Goal: Transaction & Acquisition: Purchase product/service

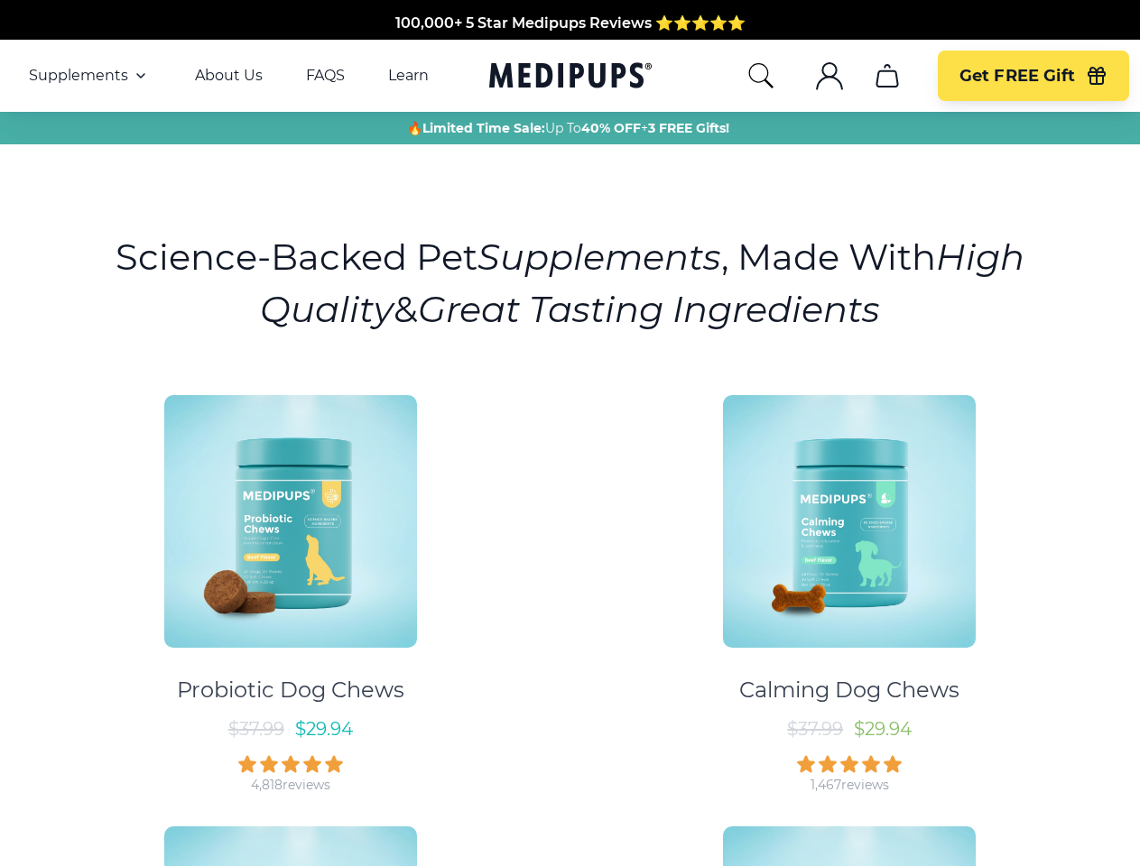
click at [569, 433] on div "Probiotic Dog Chews $ 37.99 $ 29.94 4,818 reviews Calming Dog Chews $ 37.99 $ 2…" at bounding box center [570, 802] width 1118 height 847
click at [89, 76] on span "Supplements" at bounding box center [78, 76] width 99 height 18
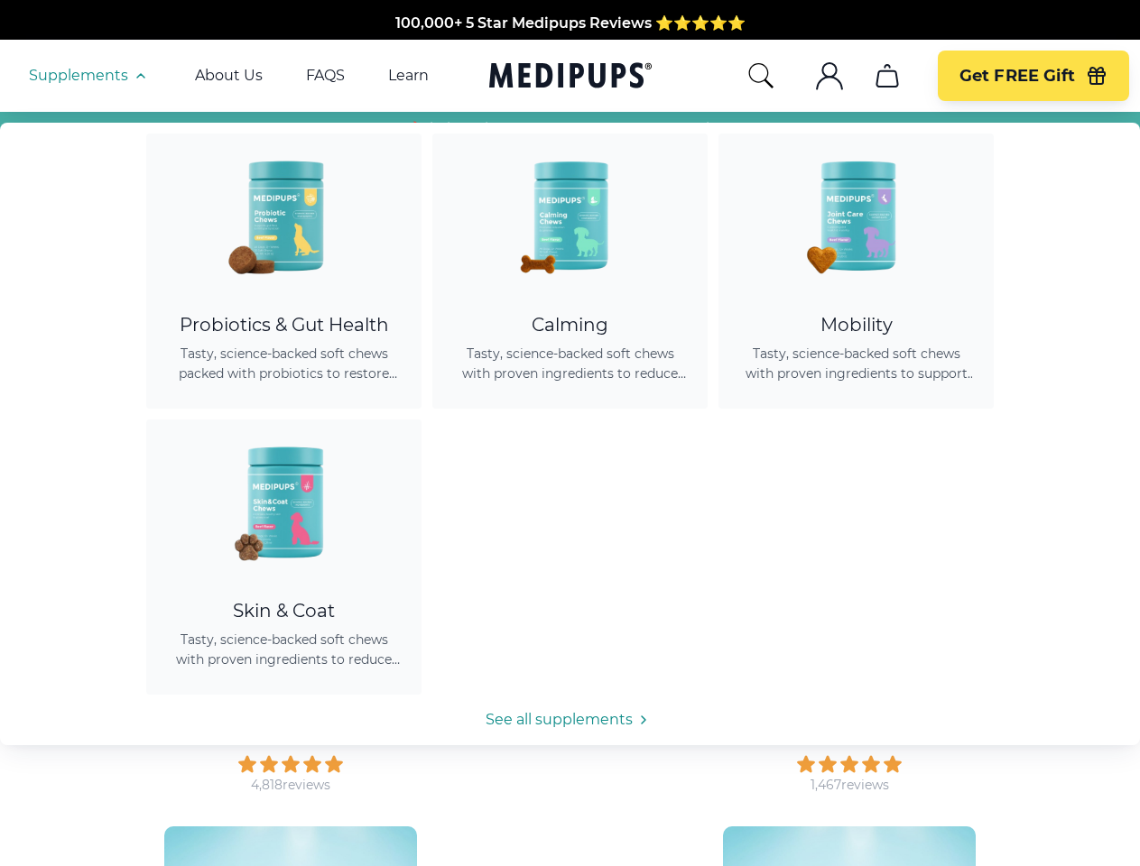
click at [139, 76] on icon "button" at bounding box center [141, 76] width 22 height 22
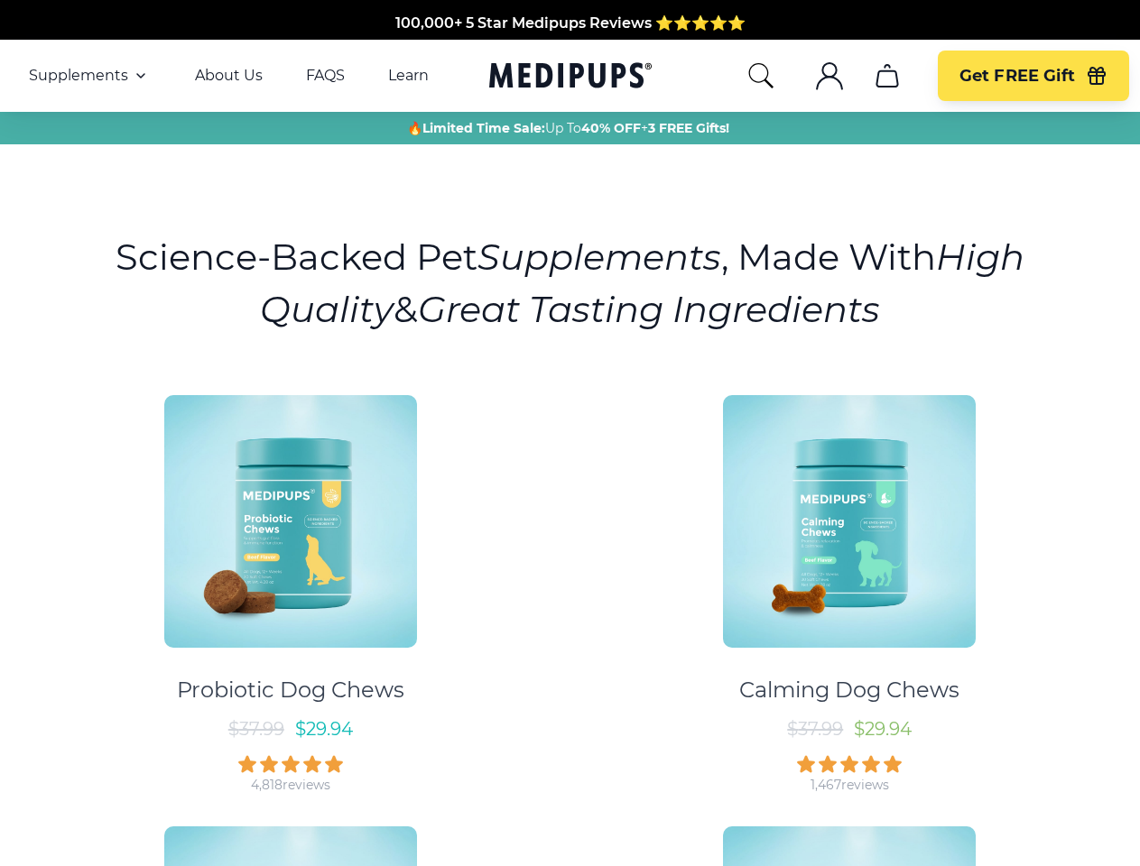
click at [760, 76] on icon "search" at bounding box center [760, 75] width 29 height 29
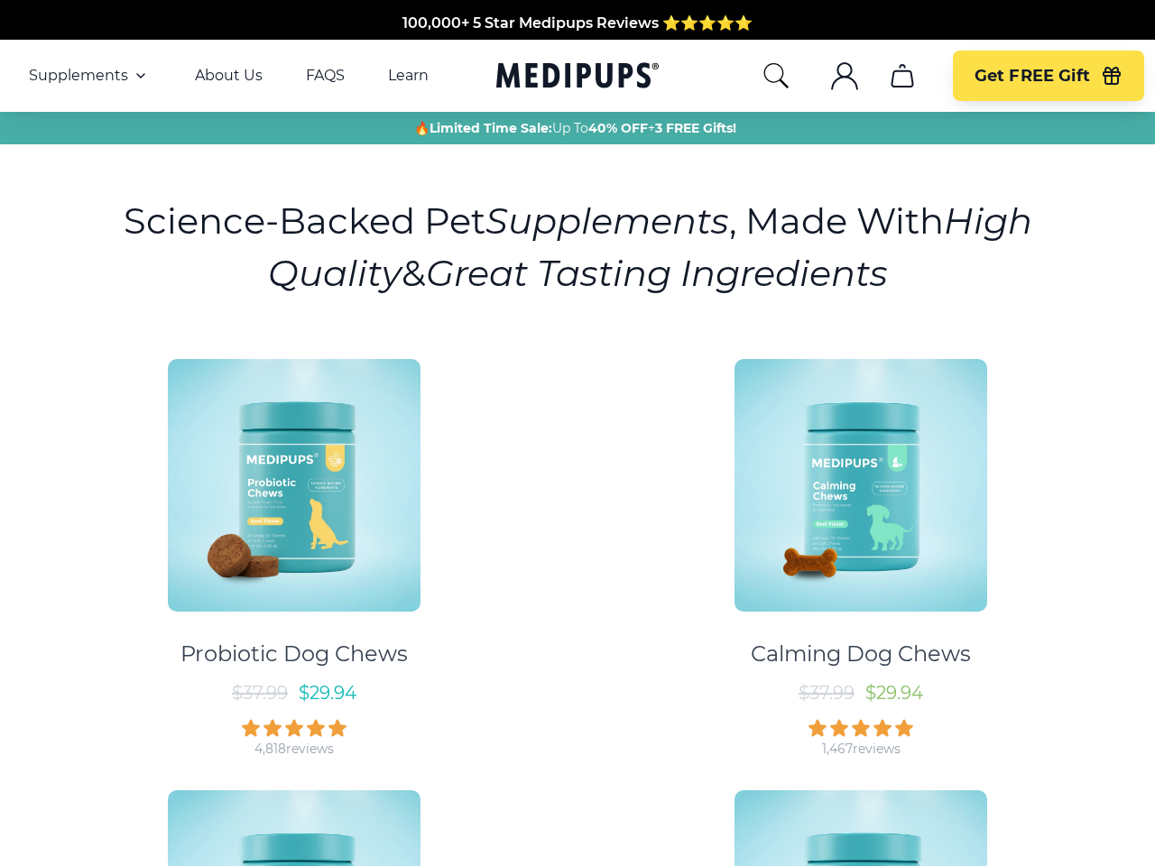
click at [830, 76] on icon ".cls-1{fill:none;stroke:currentColor;stroke-miterlimit:10;stroke-width:1.5px;}" at bounding box center [844, 75] width 29 height 29
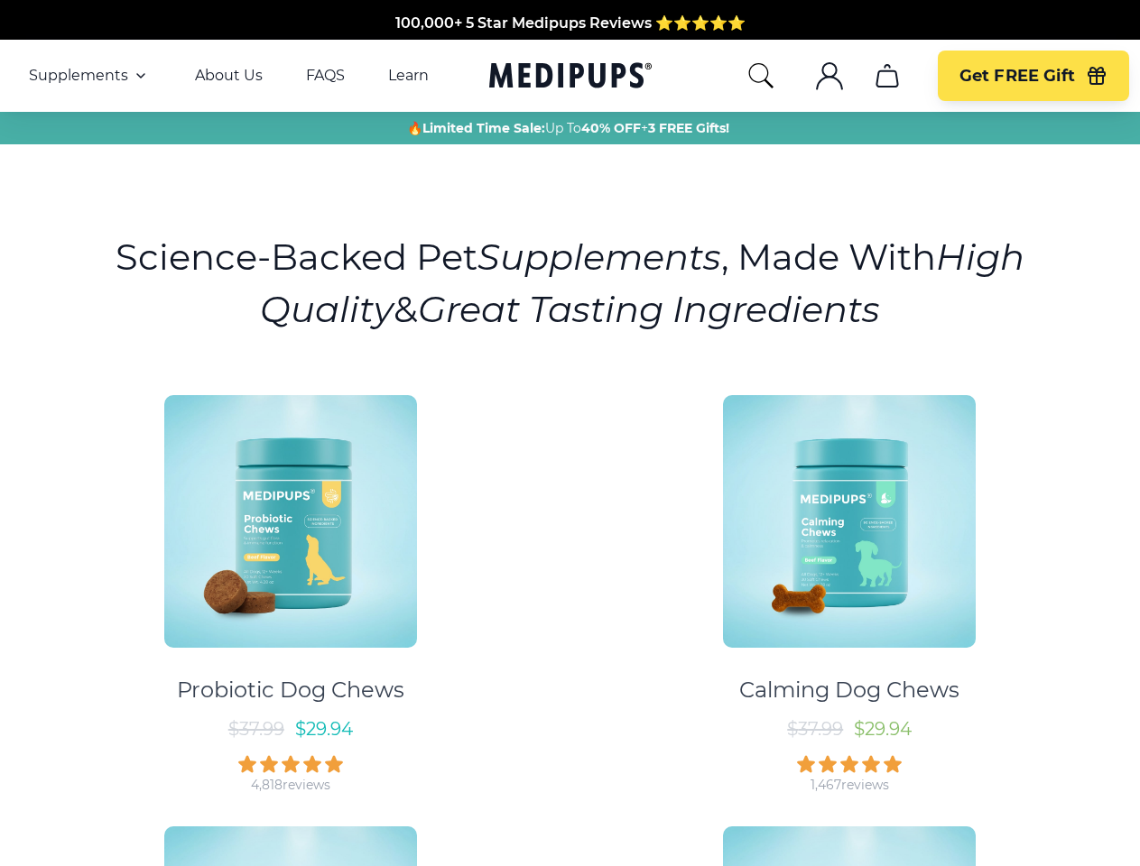
click at [886, 76] on icon "cart" at bounding box center [887, 75] width 29 height 29
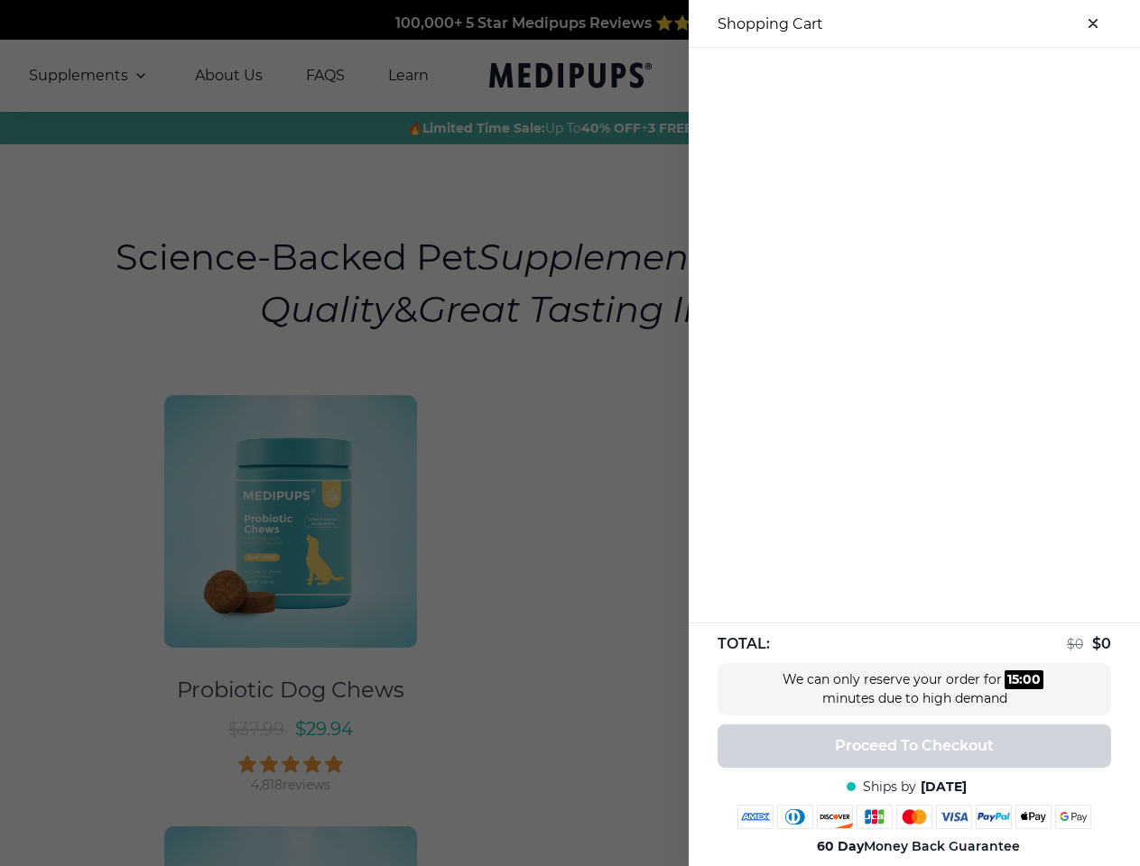
click at [886, 76] on div at bounding box center [570, 433] width 1140 height 866
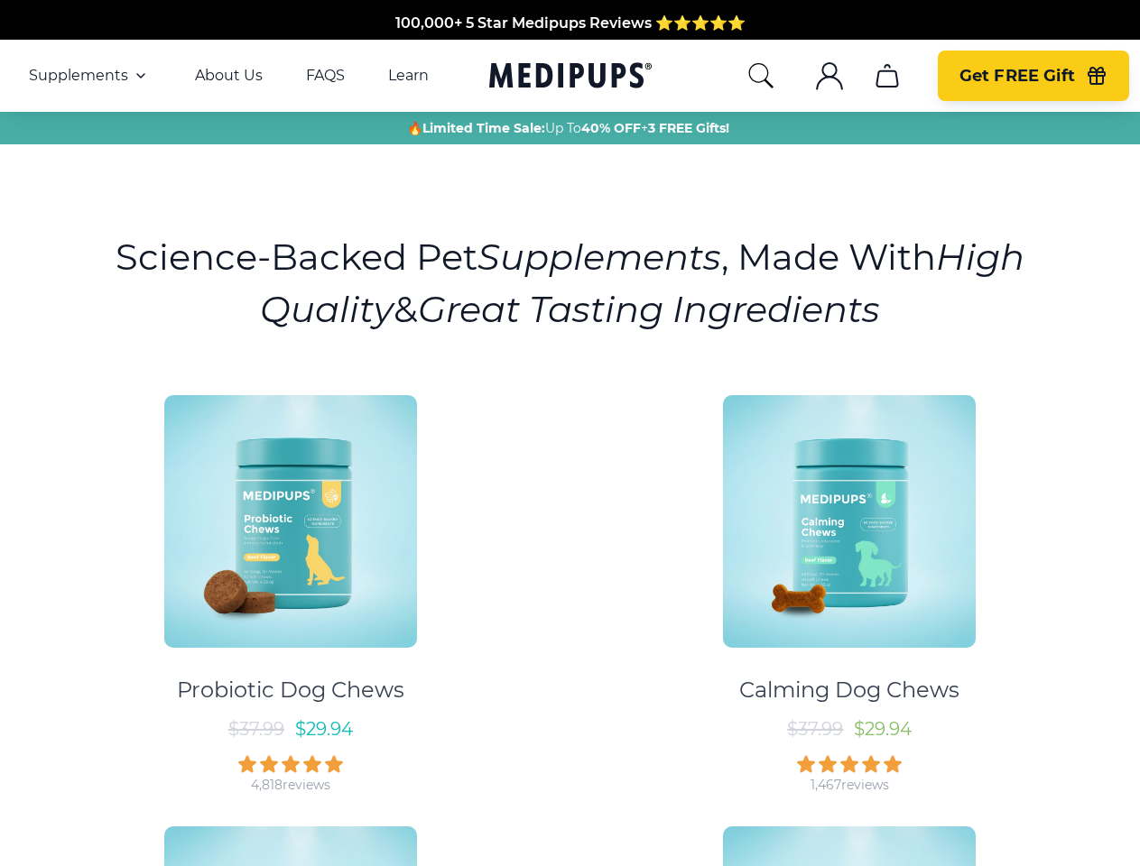
click at [1032, 76] on span "Get FREE Gift" at bounding box center [1017, 76] width 116 height 21
